Goal: Task Accomplishment & Management: Manage account settings

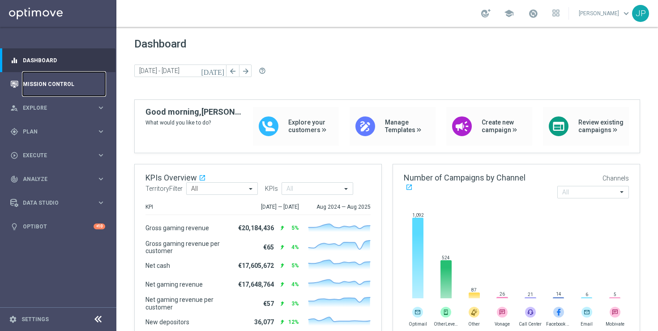
click at [70, 90] on link "Mission Control" at bounding box center [64, 84] width 82 height 24
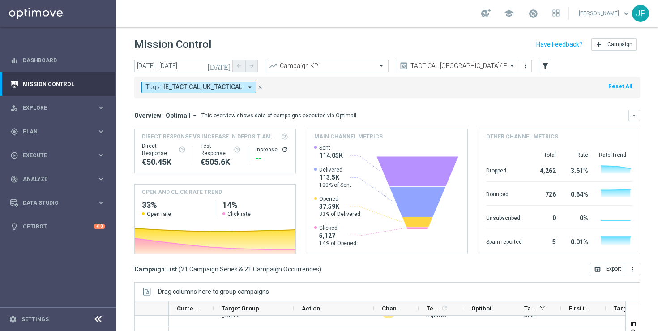
click at [228, 63] on icon "today" at bounding box center [219, 66] width 24 height 8
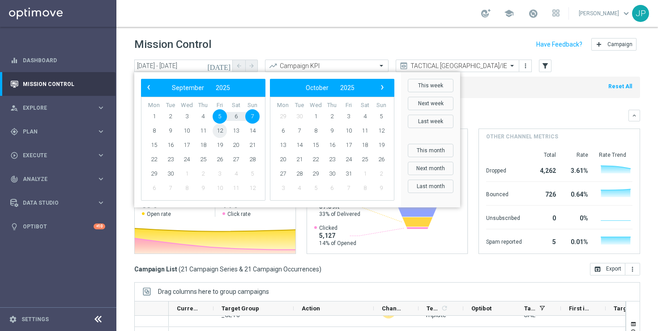
click at [224, 131] on span "12" at bounding box center [220, 131] width 14 height 14
type input "12 Sep 2025 - 12 Sep 2025"
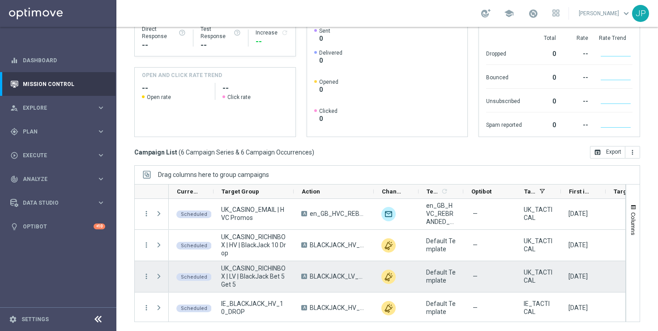
scroll to position [65, 0]
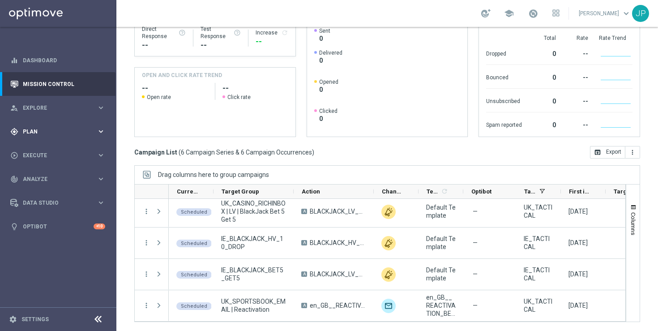
click at [65, 132] on span "Plan" at bounding box center [60, 131] width 74 height 5
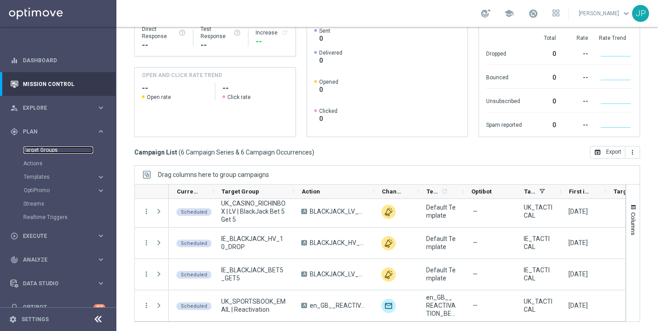
click at [67, 152] on link "Target Groups" at bounding box center [58, 149] width 70 height 7
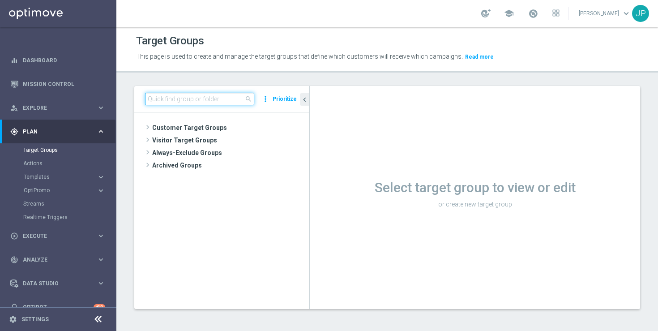
click at [198, 102] on input at bounding box center [199, 99] width 109 height 13
paste input "UK_SPORTSBOOK_EMAIL | Esports bettors"
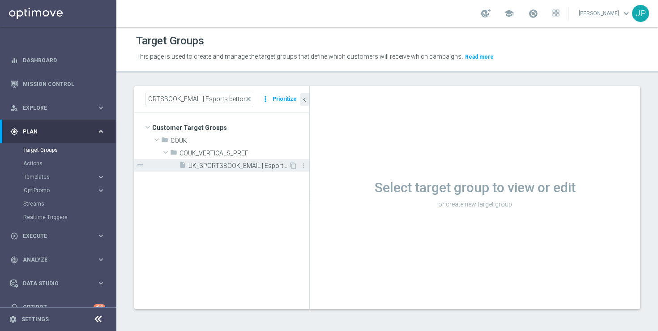
click at [253, 167] on span "UK_SPORTSBOOK_EMAIL | Esports bettors" at bounding box center [239, 166] width 100 height 8
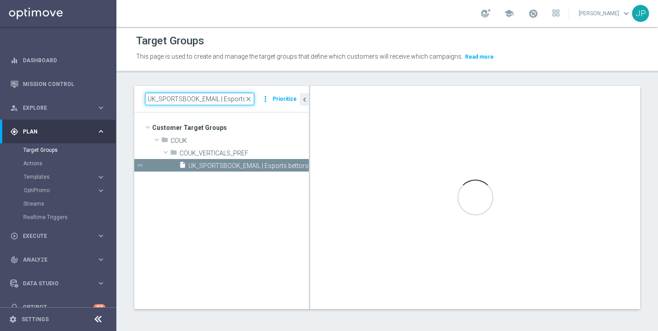
click at [173, 94] on input "UK_SPORTSBOOK_EMAIL | Esports bettors" at bounding box center [199, 99] width 109 height 13
paste input "CASINO_EMAIL | Games React Follow Up | Non Deps after 7 day"
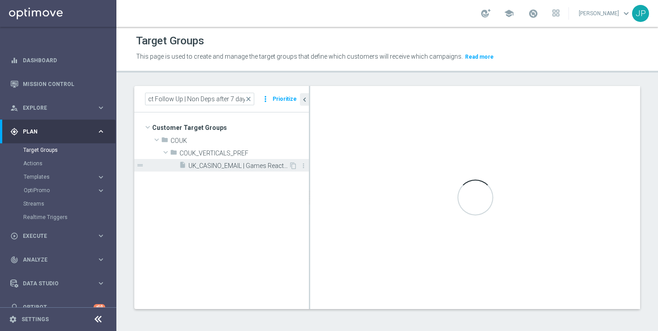
click at [245, 168] on span "UK_CASINO_EMAIL | Games React Follow Up | Non Deps after 7 days" at bounding box center [239, 166] width 100 height 8
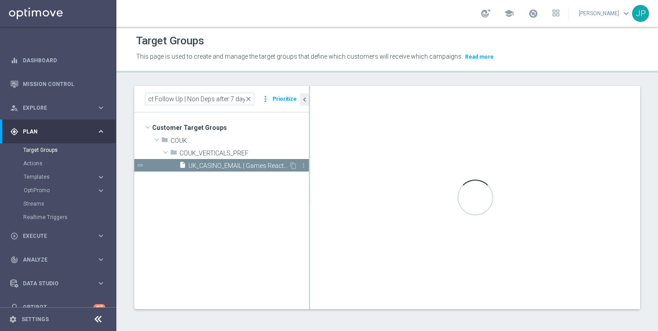
scroll to position [0, 0]
click at [230, 165] on span "UK_CASINO_EMAIL | Games React Follow Up | Non Deps after 7 days" at bounding box center [239, 166] width 100 height 8
click at [219, 154] on span "COUK_VERTICALS_PREF" at bounding box center [223, 154] width 87 height 8
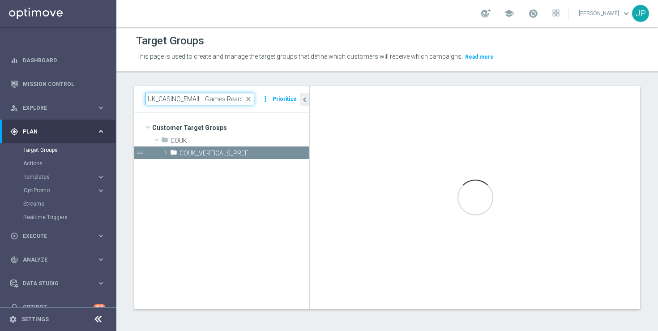
click at [194, 99] on input "UK_CASINO_EMAIL | Games React Follow Up | Non Deps after 7 days" at bounding box center [199, 99] width 109 height 13
click at [164, 154] on span at bounding box center [165, 152] width 9 height 11
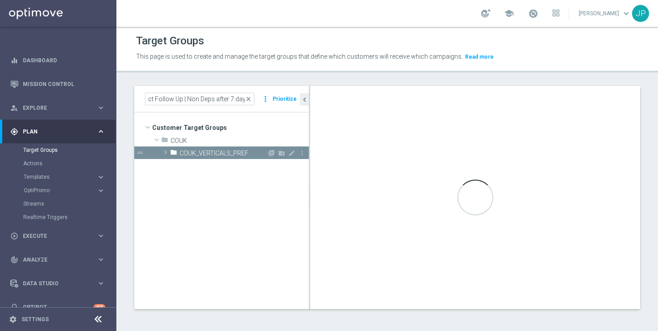
scroll to position [0, 0]
click at [211, 165] on span "UK_CASINO_EMAIL | Games React Follow Up | Non Deps after 7 days" at bounding box center [239, 166] width 100 height 8
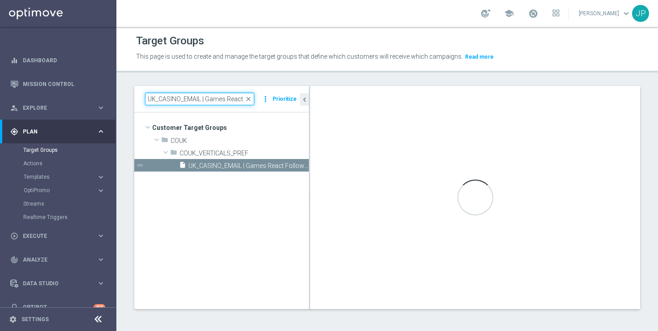
click at [196, 94] on input "UK_CASINO_EMAIL | Games React Follow Up | Non Deps after 7 days" at bounding box center [199, 99] width 109 height 13
paste input "SPORTSBOOK_EMAIL | Esports bettor"
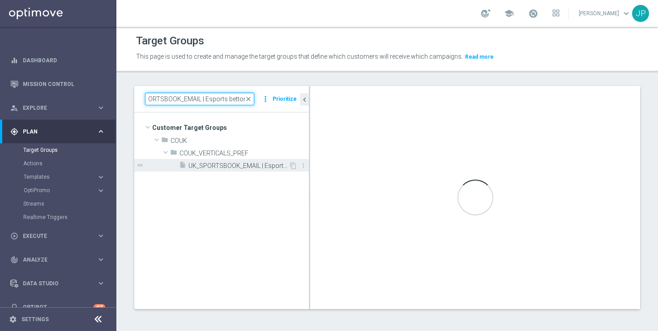
type input "UK_SPORTSBOOK_EMAIL | Esports bettors"
click at [243, 167] on span "UK_SPORTSBOOK_EMAIL | Esports bettors" at bounding box center [239, 166] width 100 height 8
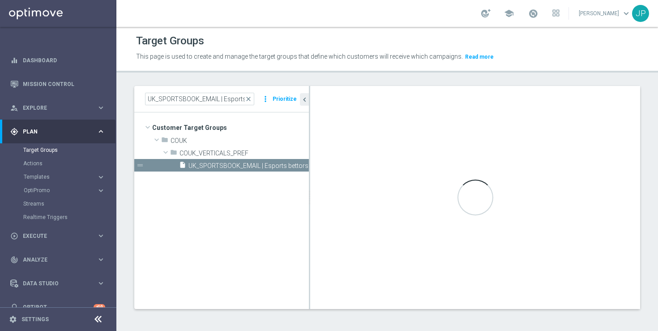
drag, startPoint x: 148, startPoint y: 8, endPoint x: 138, endPoint y: -9, distance: 20.3
click at [138, 0] on html "equalizer Dashboard Mission Control" at bounding box center [329, 165] width 658 height 331
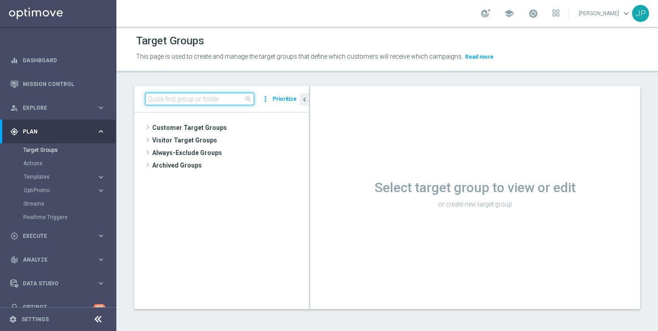
click at [185, 102] on input at bounding box center [199, 99] width 109 height 13
paste input "UK_SPORTSBOOK_EMAIL | Esports bettors"
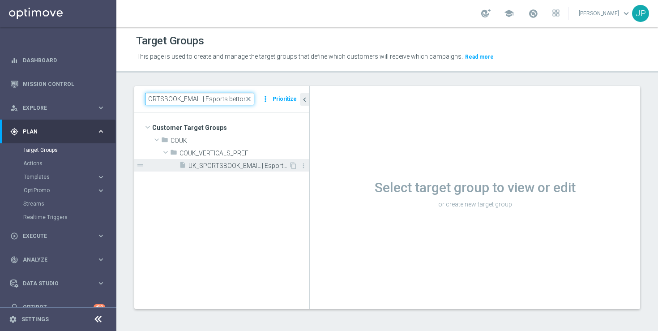
type input "UK_SPORTSBOOK_EMAIL | Esports bettors"
click at [239, 166] on span "UK_SPORTSBOOK_EMAIL | Esports bettors" at bounding box center [239, 166] width 100 height 8
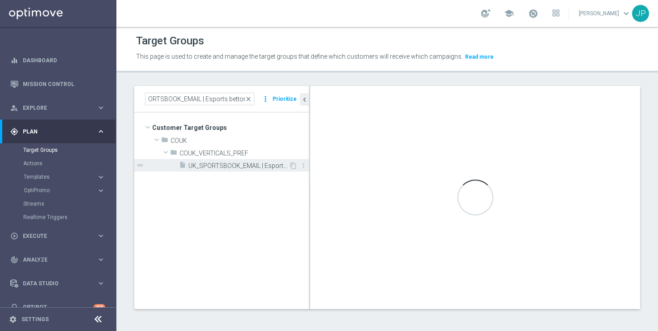
scroll to position [0, 0]
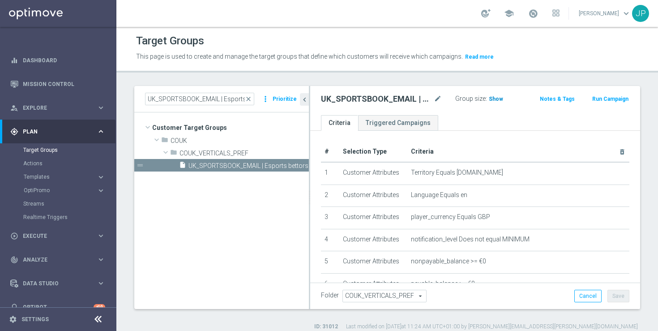
click at [492, 100] on span "Show" at bounding box center [496, 99] width 14 height 6
click at [495, 99] on span "801" at bounding box center [495, 99] width 11 height 9
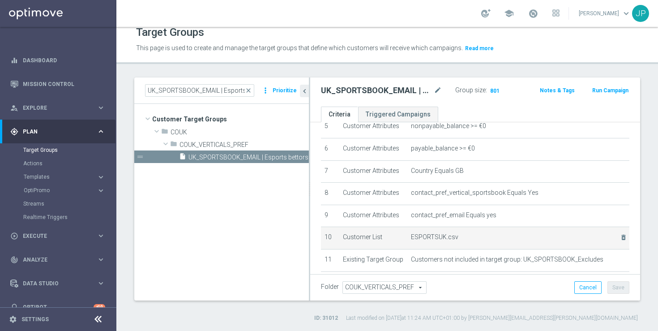
scroll to position [188, 0]
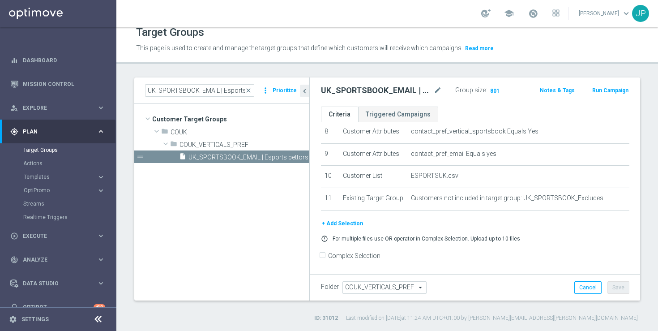
click at [354, 223] on button "+ Add Selection" at bounding box center [342, 224] width 43 height 10
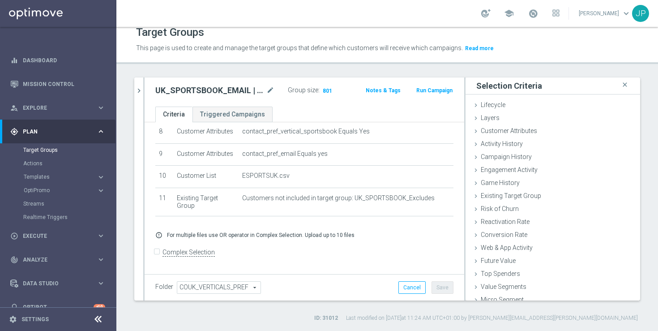
scroll to position [179, 0]
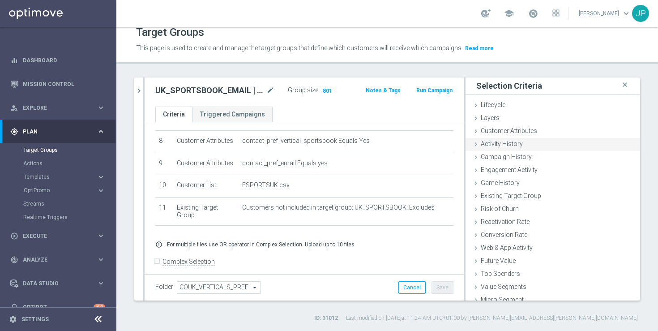
click at [478, 141] on icon at bounding box center [476, 144] width 7 height 7
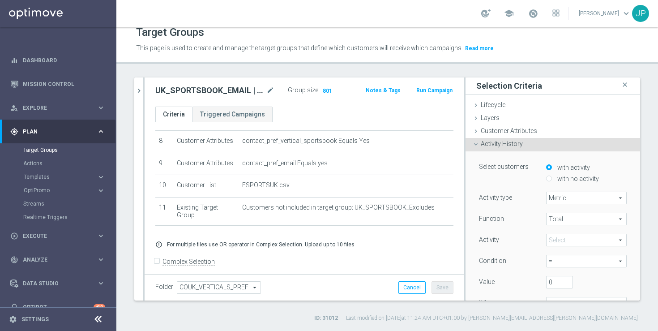
click at [560, 242] on span at bounding box center [587, 240] width 80 height 12
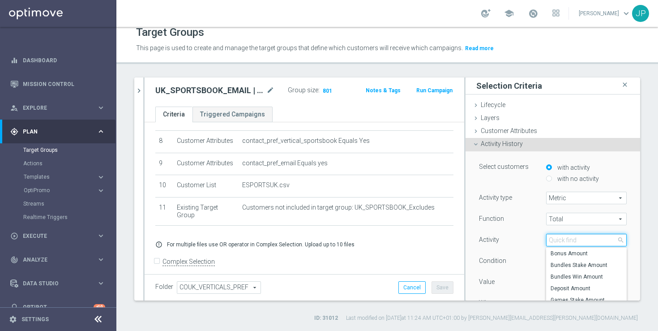
click at [568, 237] on input "search" at bounding box center [586, 240] width 81 height 13
type input "stake"
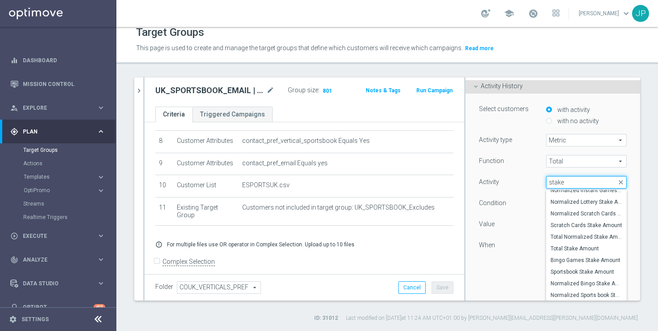
scroll to position [155, 0]
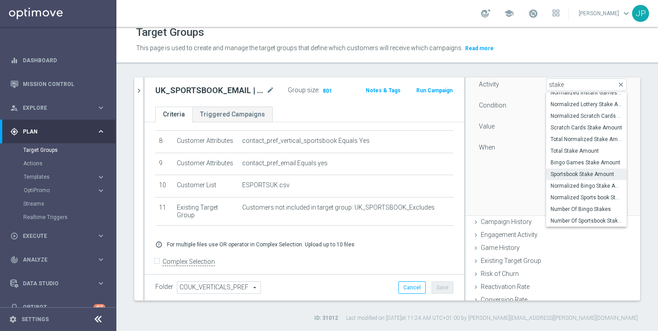
click at [602, 172] on span "Sportsbook Stake Amount" at bounding box center [587, 174] width 72 height 7
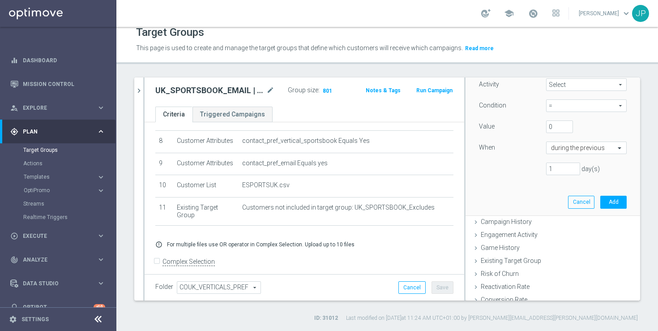
type input "Sportsbook Stake Amount"
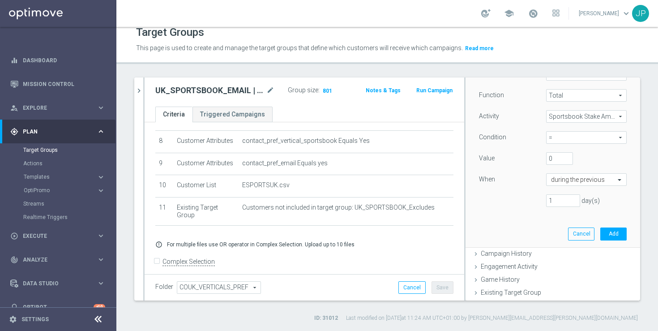
scroll to position [103, 0]
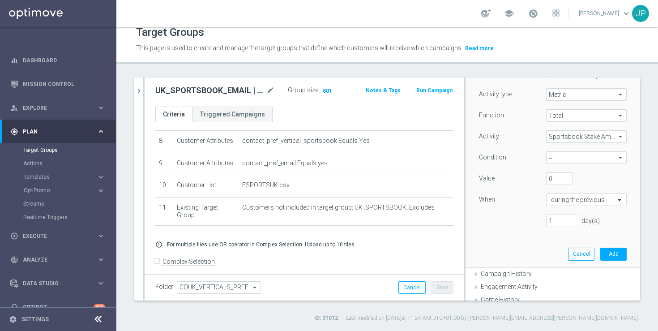
click at [603, 160] on span "=" at bounding box center [587, 158] width 80 height 12
click at [558, 204] on span ">=" at bounding box center [587, 205] width 72 height 7
type input ">="
click at [564, 185] on div "Value 0" at bounding box center [553, 179] width 161 height 14
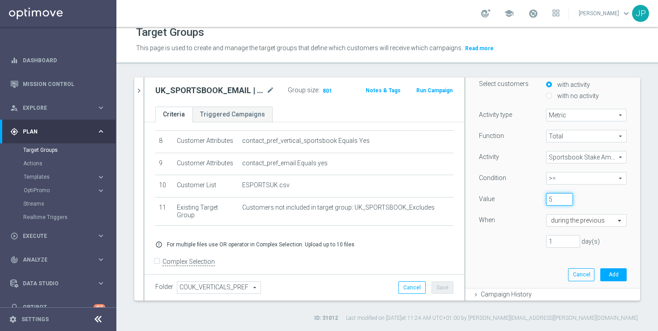
scroll to position [78, 0]
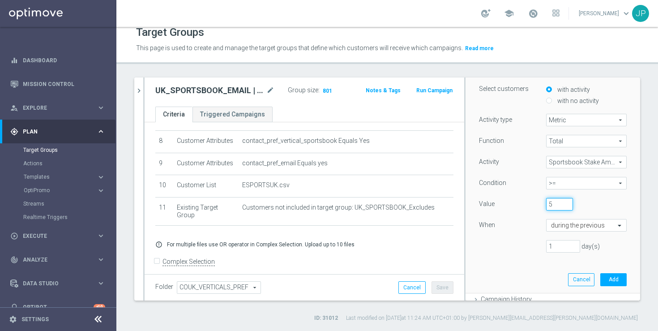
type input "5"
click at [566, 245] on input "1" at bounding box center [563, 246] width 34 height 13
type input "60"
click at [512, 253] on div "Function Total Total arrow_drop_down search Activity Sportsbook Stake Amount Sp…" at bounding box center [553, 197] width 148 height 125
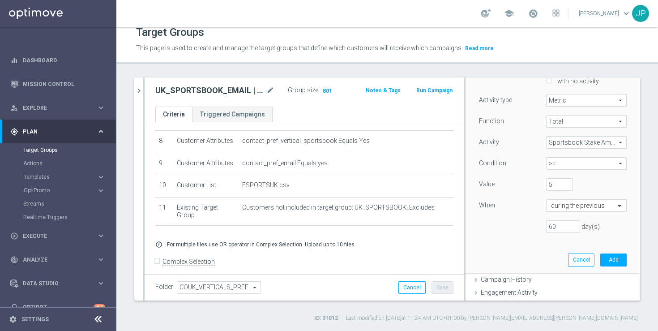
scroll to position [88, 0]
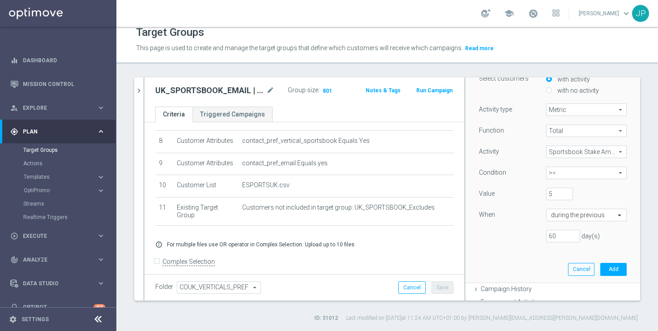
click at [600, 154] on span "Sportsbook Stake Amount" at bounding box center [587, 152] width 80 height 12
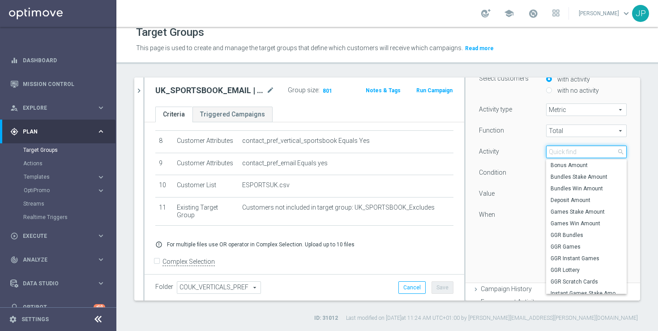
click at [600, 154] on input "search" at bounding box center [586, 152] width 81 height 13
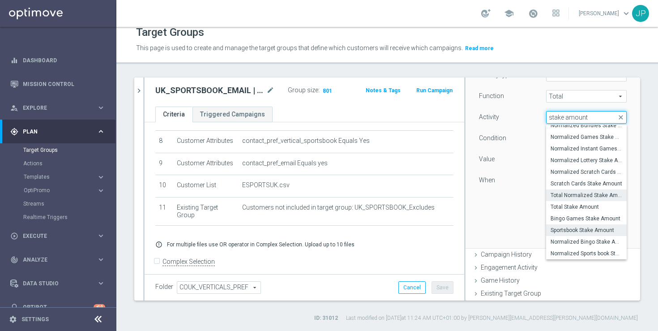
scroll to position [122, 0]
type input "stake amount"
click at [581, 230] on span "Sportsbook Stake Amount" at bounding box center [587, 231] width 72 height 7
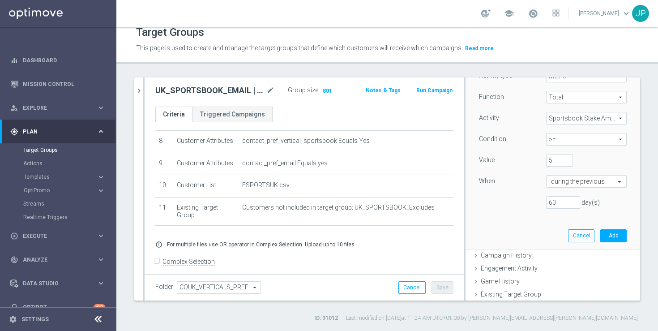
click at [538, 221] on div "Select customers with activity with no activity Activity type Metric Metric arr…" at bounding box center [553, 139] width 161 height 219
click at [617, 233] on button "Add" at bounding box center [614, 235] width 26 height 13
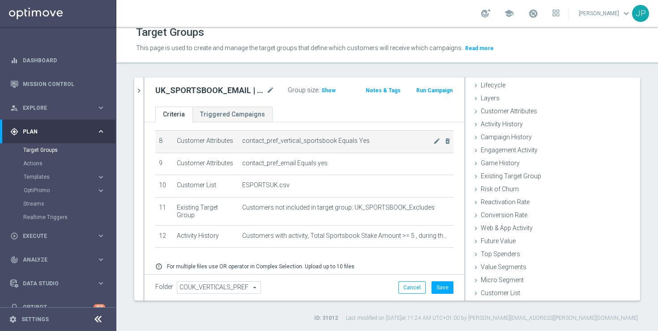
scroll to position [20, 0]
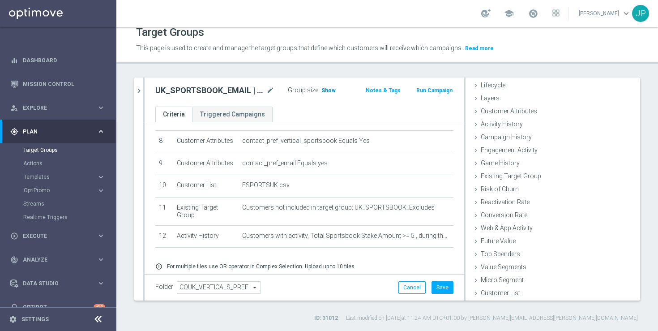
click at [324, 86] on h3 "Show" at bounding box center [329, 91] width 16 height 10
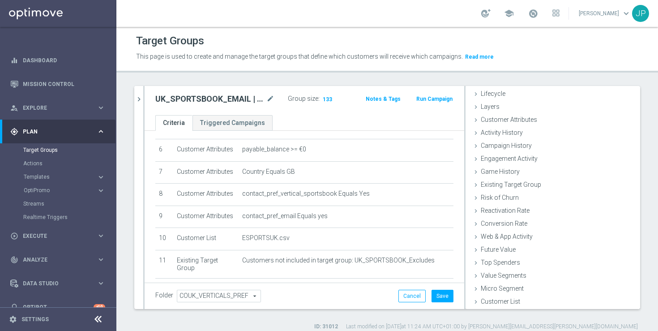
scroll to position [207, 0]
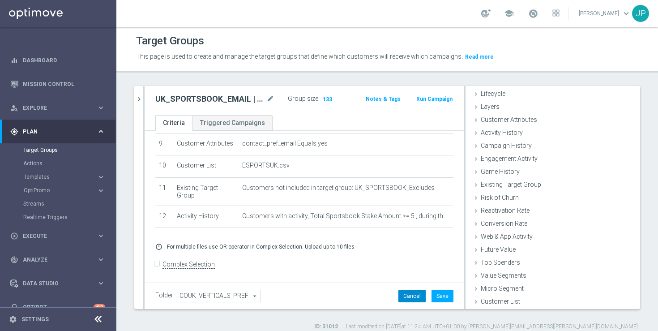
click at [413, 296] on button "Cancel" at bounding box center [412, 296] width 27 height 13
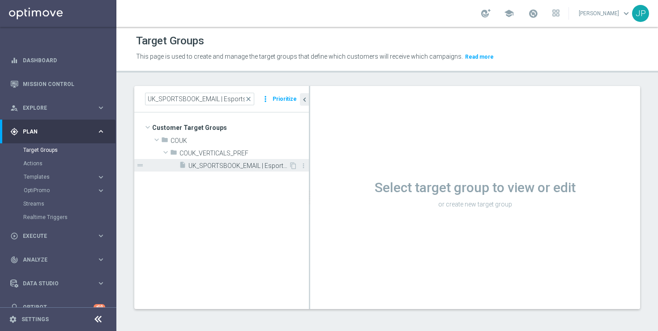
click at [220, 168] on span "UK_SPORTSBOOK_EMAIL | Esports bettors" at bounding box center [239, 166] width 100 height 8
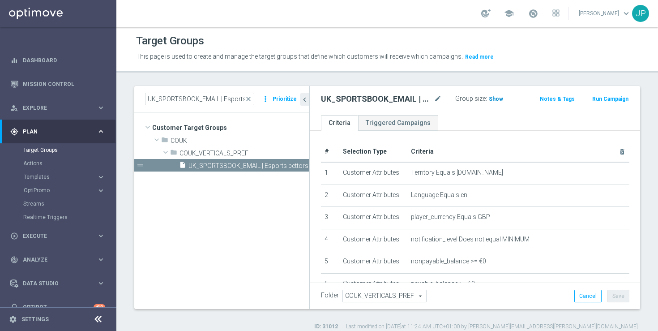
click at [493, 98] on span "Show" at bounding box center [496, 99] width 14 height 6
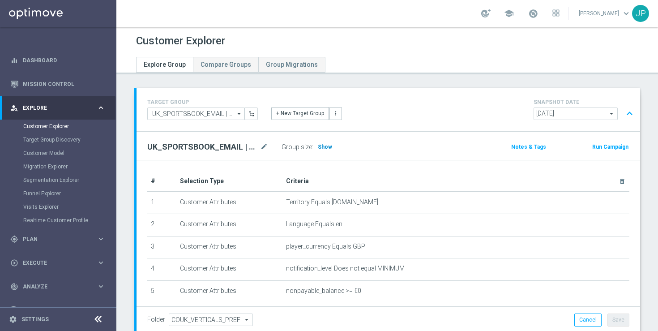
click at [320, 143] on h3 "Show" at bounding box center [325, 147] width 16 height 10
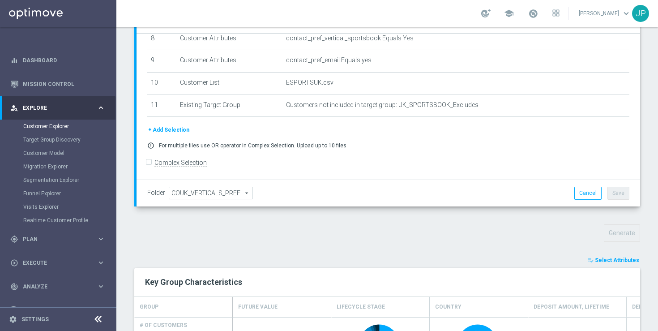
scroll to position [104, 0]
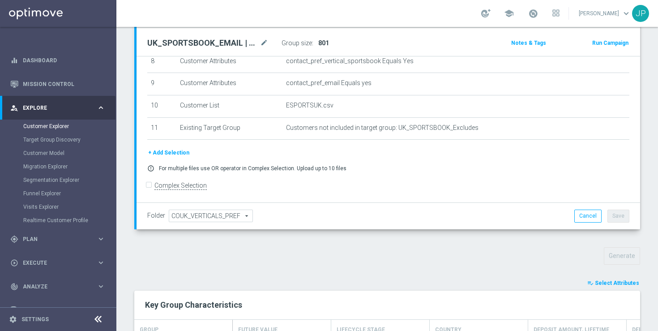
click at [179, 151] on button "+ Add Selection" at bounding box center [168, 153] width 43 height 10
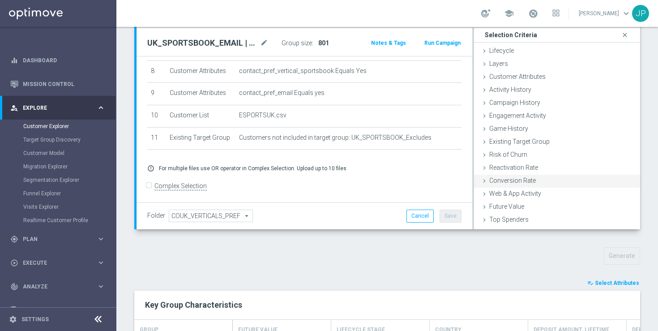
scroll to position [0, 0]
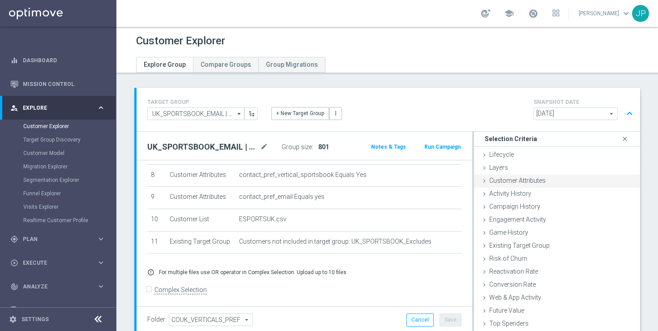
click at [484, 178] on icon at bounding box center [484, 180] width 7 height 7
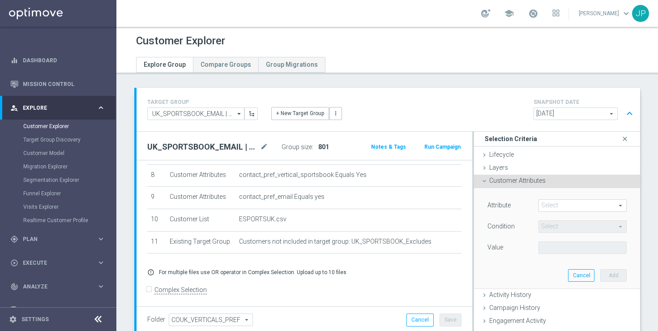
click at [557, 210] on span at bounding box center [582, 206] width 87 height 12
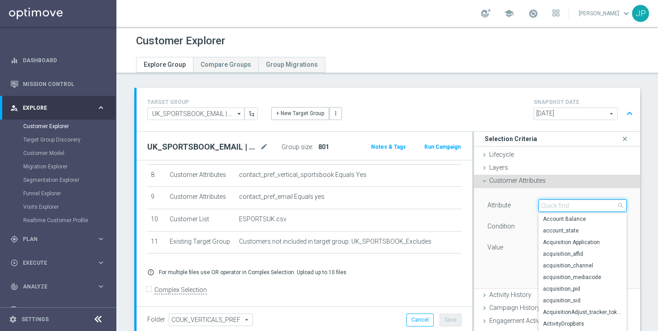
click at [557, 210] on input "search" at bounding box center [583, 205] width 88 height 13
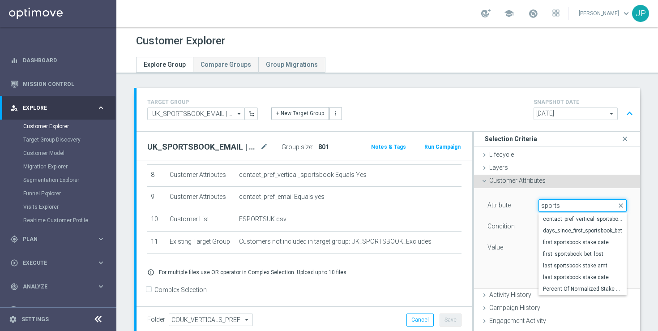
click at [601, 203] on input "sports" at bounding box center [583, 205] width 88 height 13
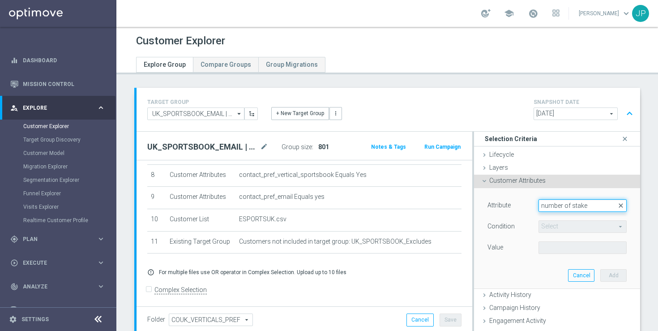
type input "number of stake"
click at [620, 202] on span "close" at bounding box center [621, 205] width 7 height 7
click at [486, 180] on icon at bounding box center [484, 180] width 7 height 7
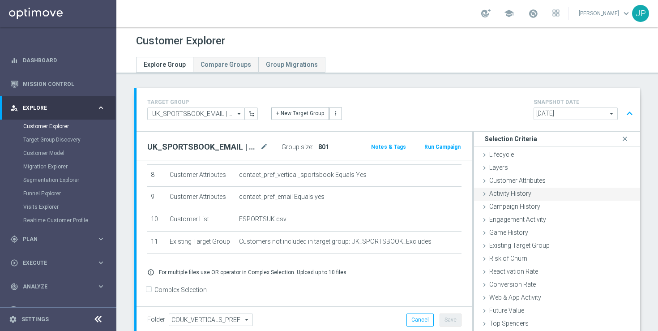
click at [484, 193] on icon at bounding box center [484, 193] width 7 height 7
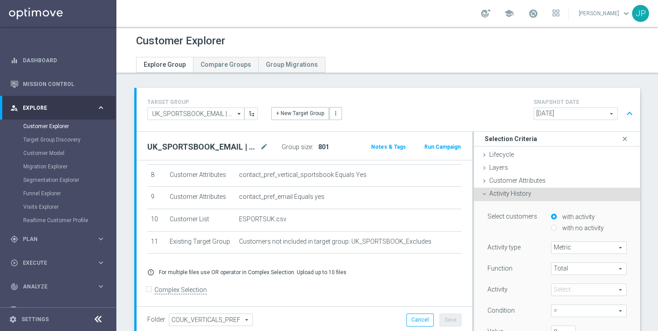
click at [486, 195] on icon at bounding box center [484, 193] width 7 height 7
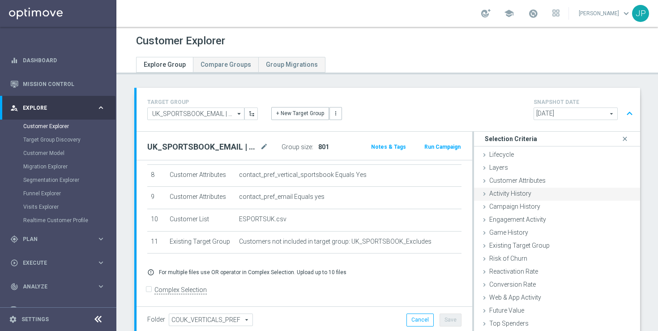
click at [485, 193] on icon at bounding box center [484, 193] width 7 height 7
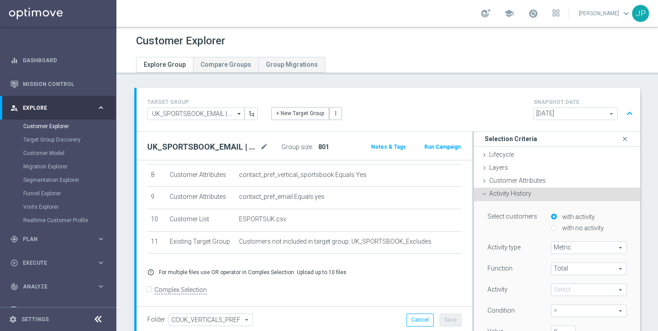
click at [484, 193] on icon at bounding box center [484, 193] width 7 height 7
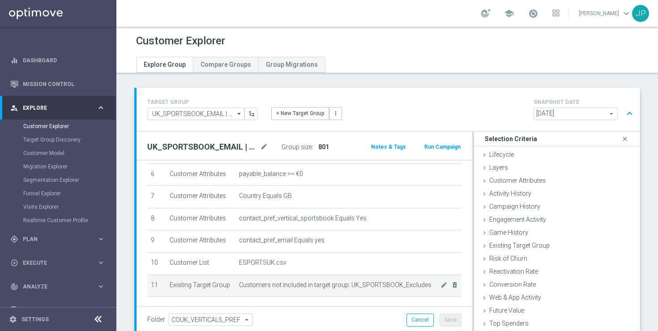
scroll to position [183, 0]
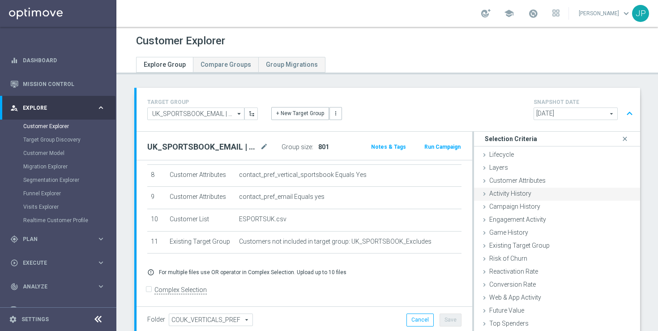
click at [486, 192] on icon at bounding box center [484, 193] width 7 height 7
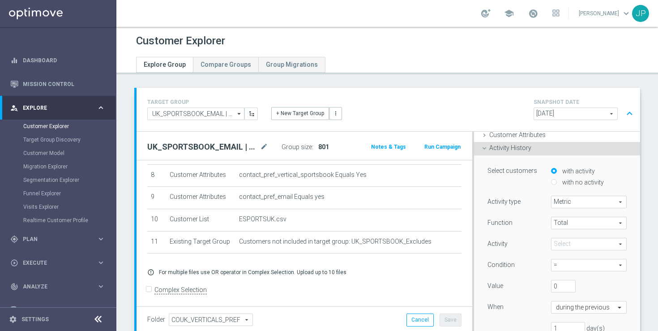
scroll to position [45, 0]
click at [598, 225] on span "Total" at bounding box center [589, 224] width 75 height 12
click at [598, 224] on span "Total" at bounding box center [589, 224] width 75 height 12
click at [587, 246] on span at bounding box center [589, 245] width 75 height 12
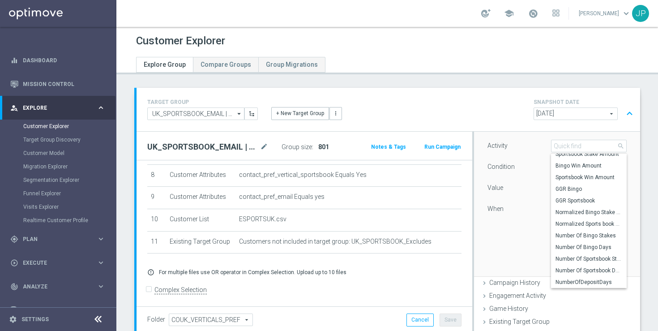
scroll to position [144, 0]
click at [601, 259] on span "Number Of Sportsbook Stakes" at bounding box center [589, 258] width 67 height 7
type input "Number Of Sportsbook Stakes"
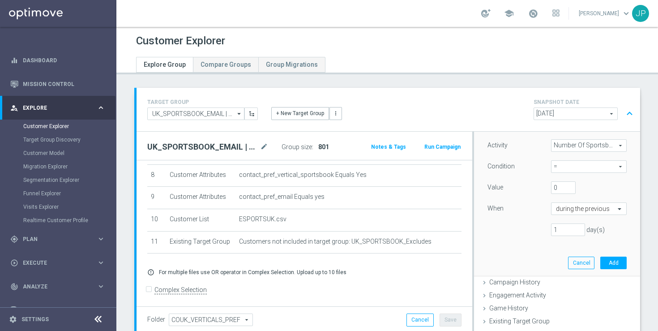
click at [599, 146] on span "Number Of Sportsbook Stakes" at bounding box center [589, 146] width 75 height 12
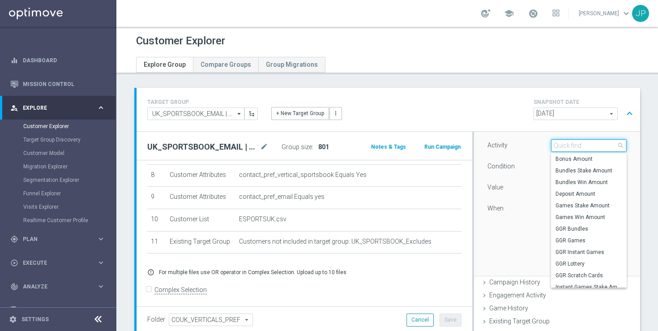
click at [594, 146] on input "search" at bounding box center [589, 145] width 76 height 13
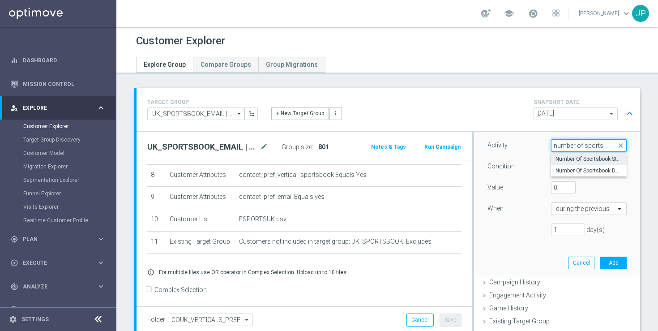
type input "number of sports"
click at [596, 158] on span "Number Of Sportsbook Stakes" at bounding box center [589, 158] width 67 height 7
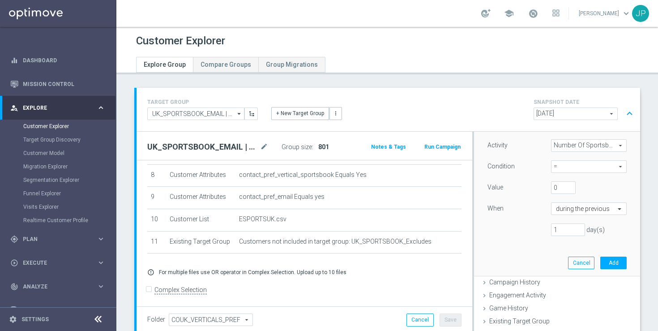
click at [593, 165] on span "=" at bounding box center [589, 167] width 75 height 12
click at [583, 215] on span ">=" at bounding box center [589, 214] width 67 height 7
type input ">="
click at [561, 191] on input "0" at bounding box center [563, 187] width 25 height 13
click at [571, 184] on input "0" at bounding box center [563, 187] width 25 height 13
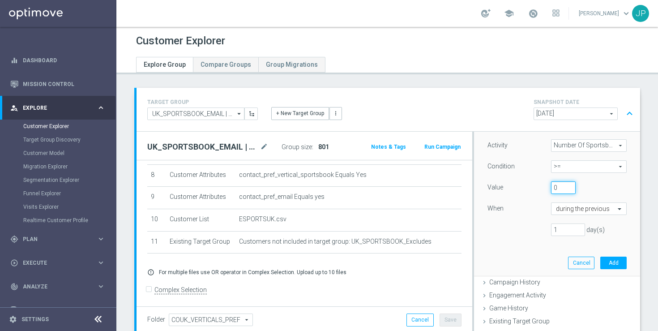
click at [571, 184] on input "0" at bounding box center [563, 187] width 25 height 13
click at [571, 189] on input "0" at bounding box center [563, 187] width 25 height 13
click at [554, 186] on input "0" at bounding box center [563, 187] width 25 height 13
type input "3"
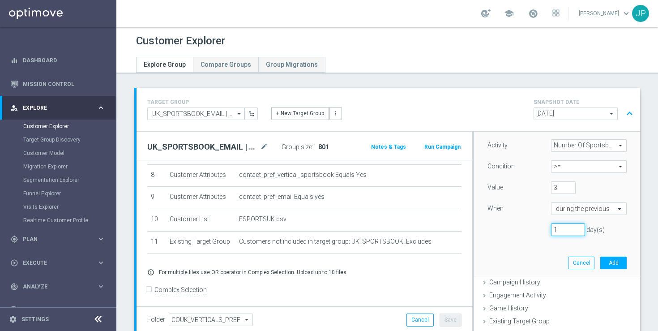
click at [568, 232] on input "1" at bounding box center [568, 230] width 34 height 13
type input "60"
click at [523, 231] on div "60 day(s)" at bounding box center [557, 230] width 153 height 13
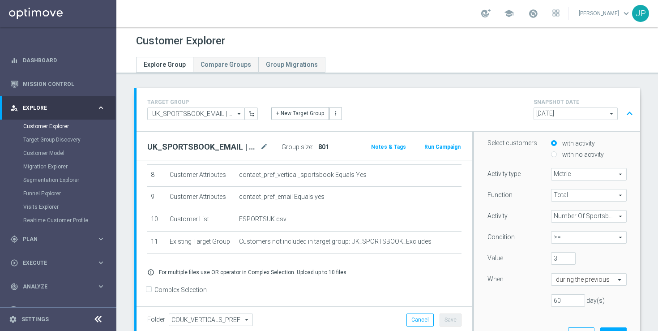
scroll to position [154, 0]
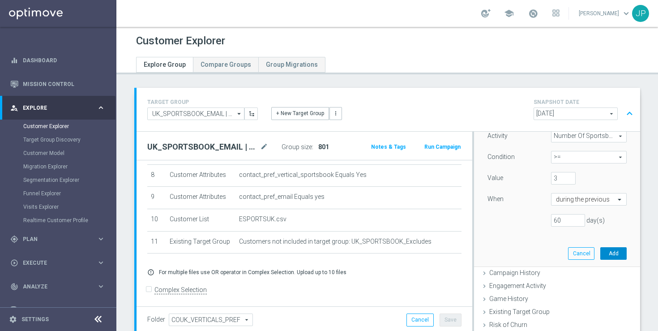
click at [611, 255] on button "Add" at bounding box center [614, 253] width 26 height 13
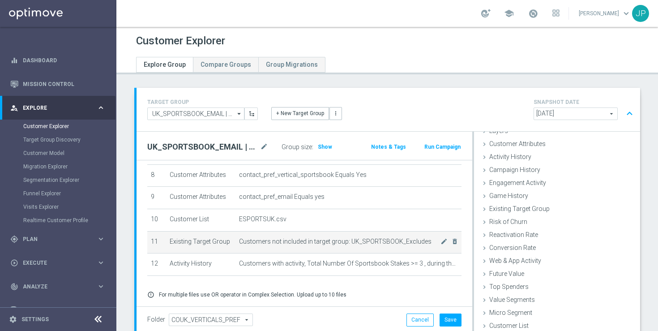
scroll to position [37, 0]
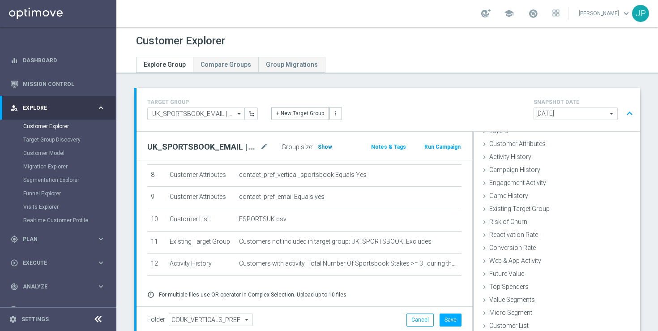
click at [323, 145] on span "Show" at bounding box center [325, 147] width 14 height 6
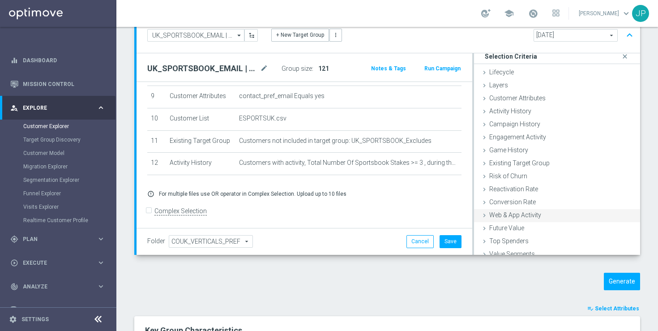
scroll to position [0, 0]
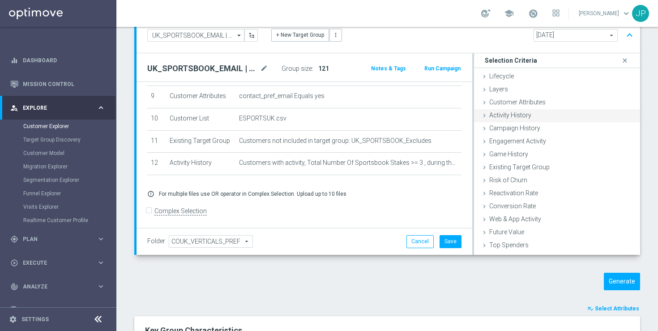
click at [485, 116] on icon at bounding box center [484, 115] width 7 height 7
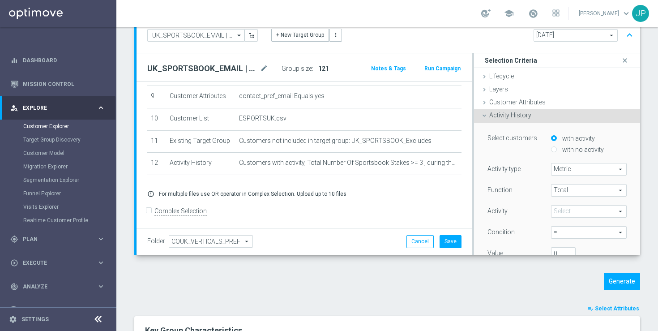
click at [575, 212] on span at bounding box center [589, 212] width 75 height 12
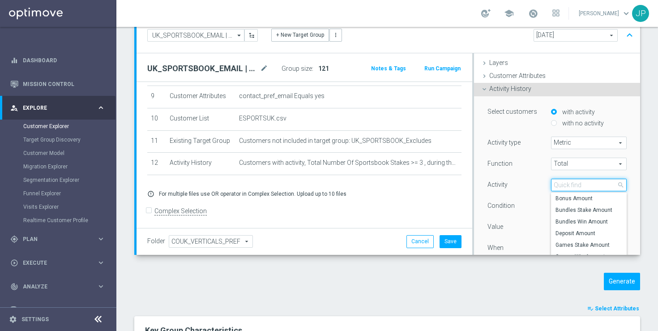
click at [585, 186] on input "search" at bounding box center [589, 185] width 76 height 13
type input "e"
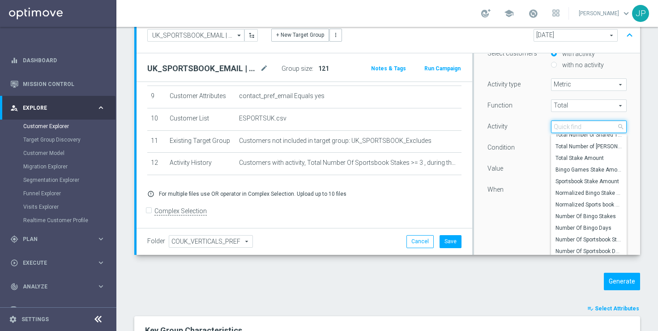
scroll to position [722, 0]
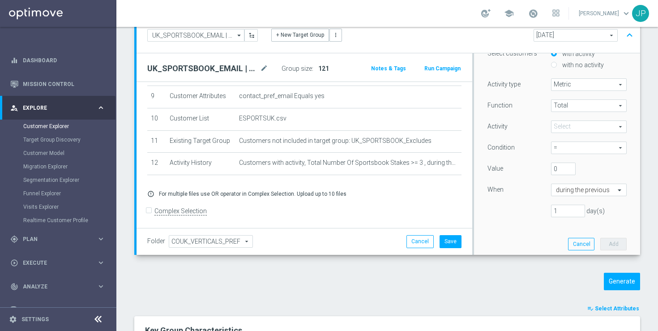
scroll to position [77, 0]
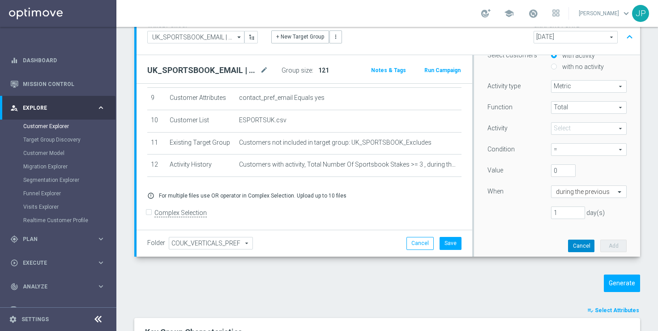
click at [583, 243] on button "Cancel" at bounding box center [581, 246] width 26 height 13
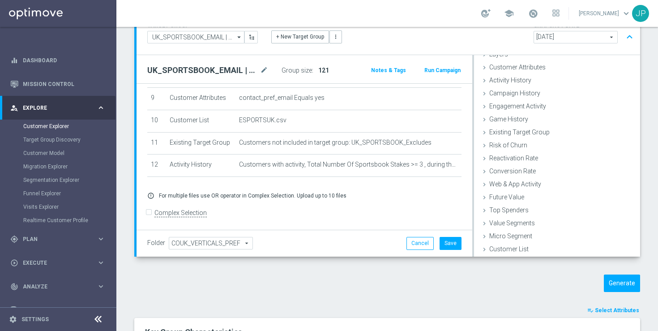
scroll to position [0, 0]
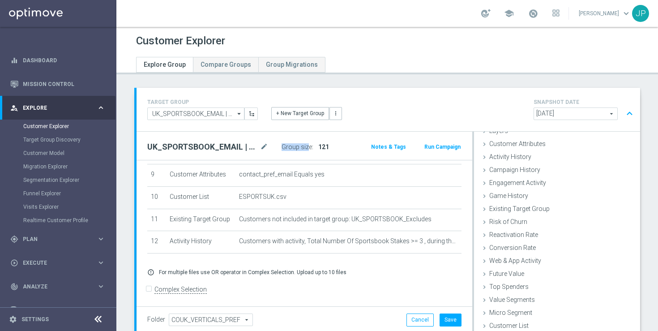
drag, startPoint x: 332, startPoint y: 145, endPoint x: 308, endPoint y: 145, distance: 24.2
click at [308, 145] on div "Group size : 121" at bounding box center [320, 147] width 77 height 13
click at [321, 145] on span "121" at bounding box center [323, 146] width 11 height 7
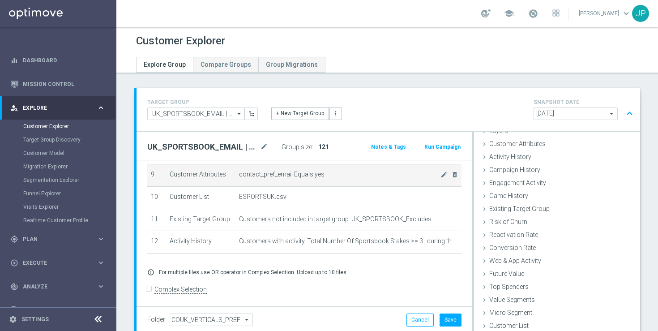
copy span "121"
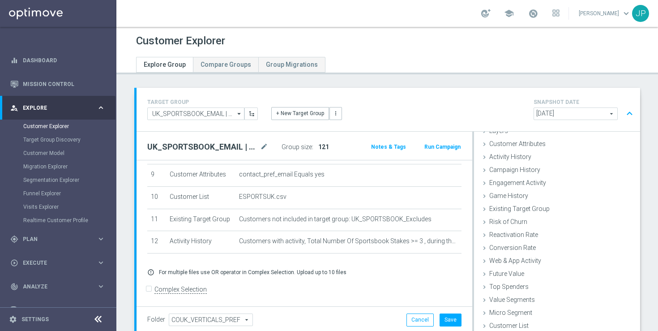
click at [425, 86] on div "Customer Explorer Explore Group Compare Groups Group Migrations TARGET GROUP UK…" at bounding box center [387, 179] width 542 height 304
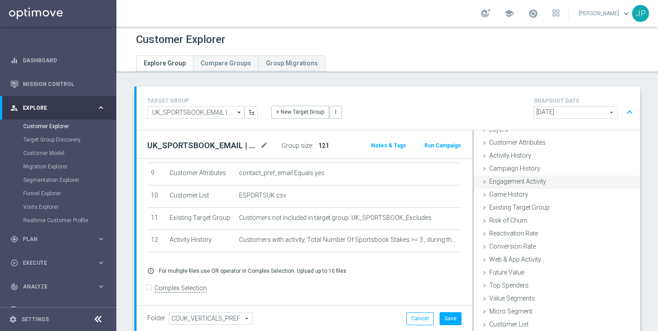
drag, startPoint x: 473, startPoint y: 176, endPoint x: 483, endPoint y: 176, distance: 9.9
click at [483, 176] on div "Selection Criteria close Lifecycle done Cancel Add Layers done Cancel Add done …" at bounding box center [557, 231] width 168 height 202
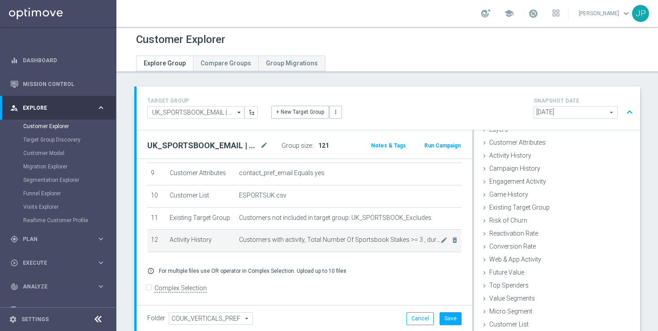
click at [409, 242] on span "Customers with activity, Total Number Of Sportsbook Stakes >= 3 , during the pr…" at bounding box center [340, 240] width 202 height 8
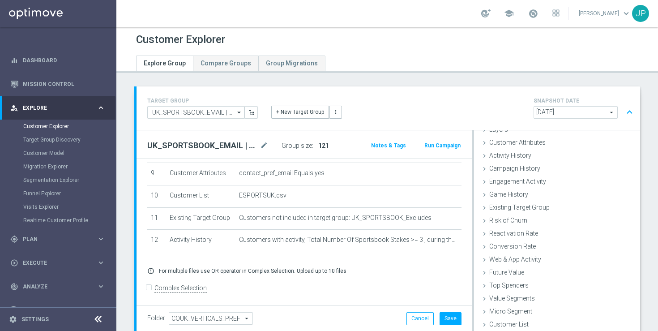
scroll to position [95, 0]
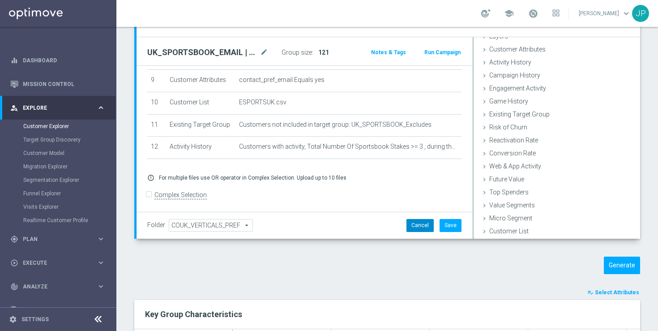
click at [413, 227] on button "Cancel" at bounding box center [420, 225] width 27 height 13
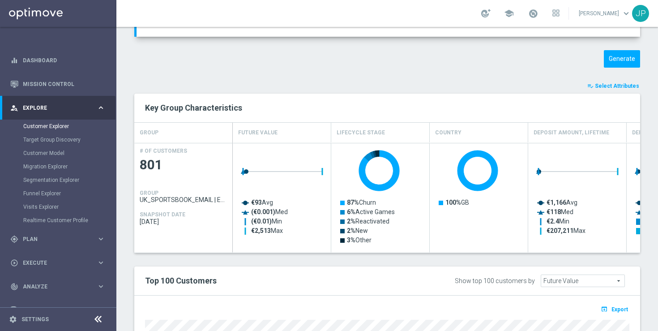
scroll to position [0, 0]
